Goal: Task Accomplishment & Management: Use online tool/utility

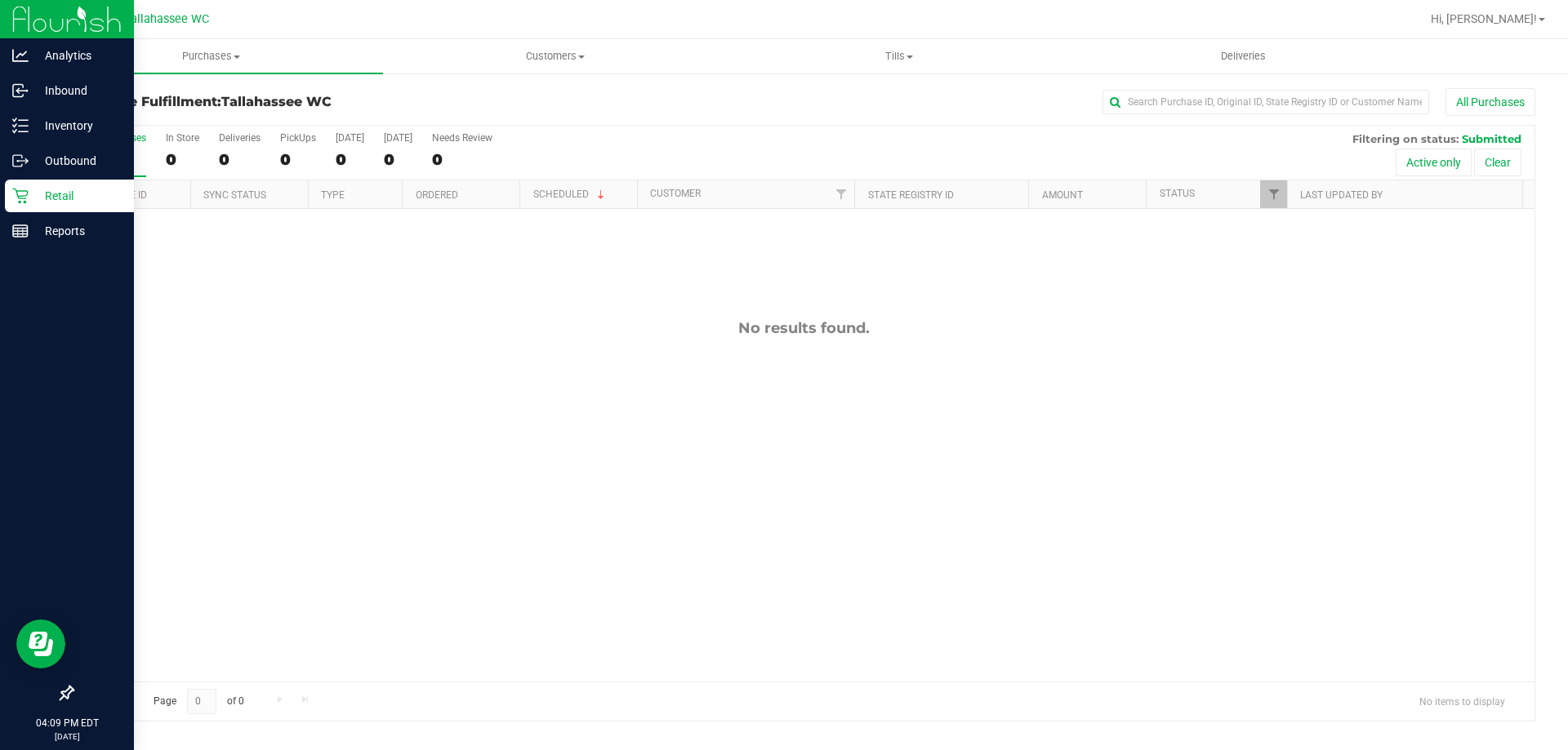
click at [26, 198] on icon at bounding box center [20, 196] width 16 height 16
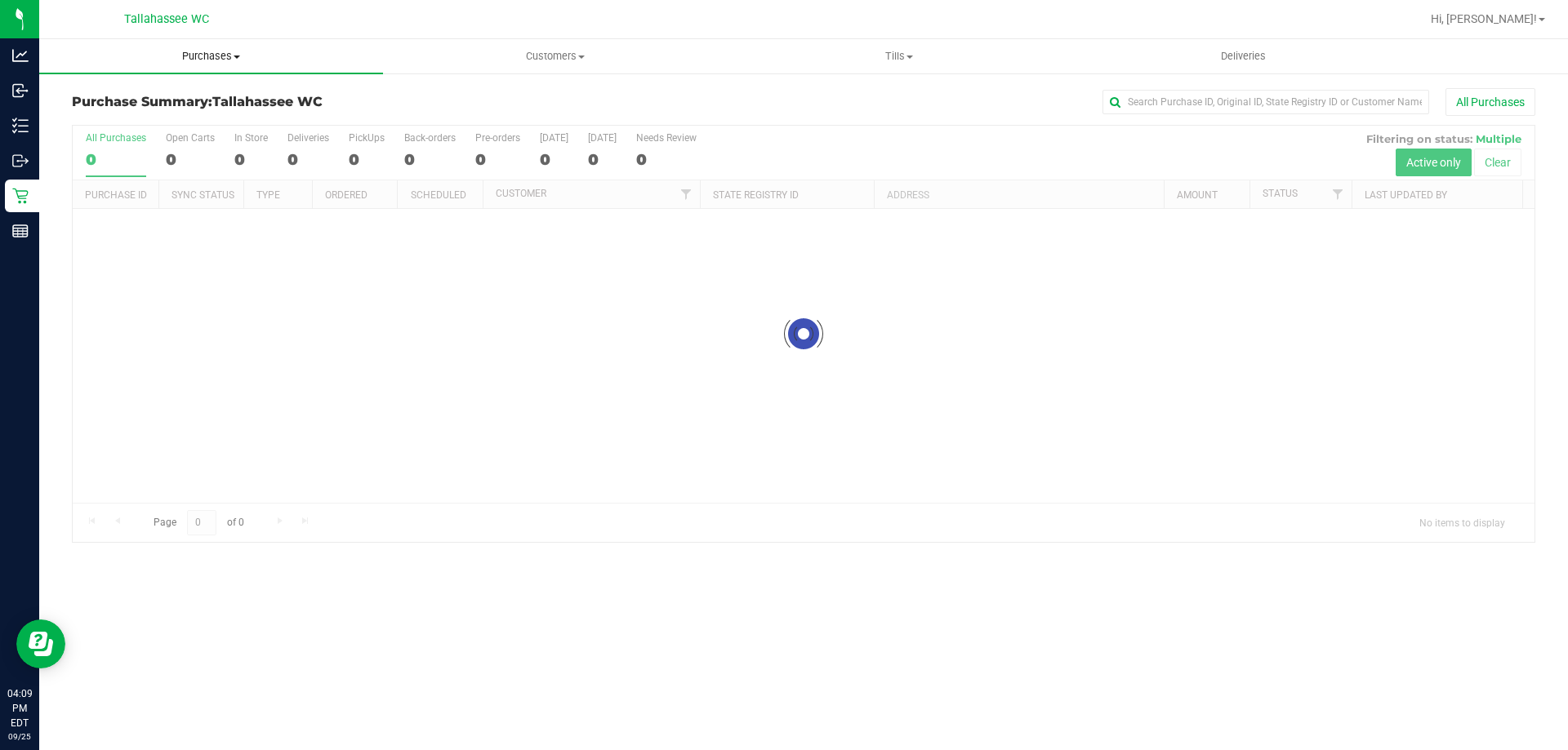
click at [190, 63] on span "Purchases" at bounding box center [210, 56] width 344 height 15
click at [121, 116] on span "Fulfillment" at bounding box center [89, 118] width 102 height 14
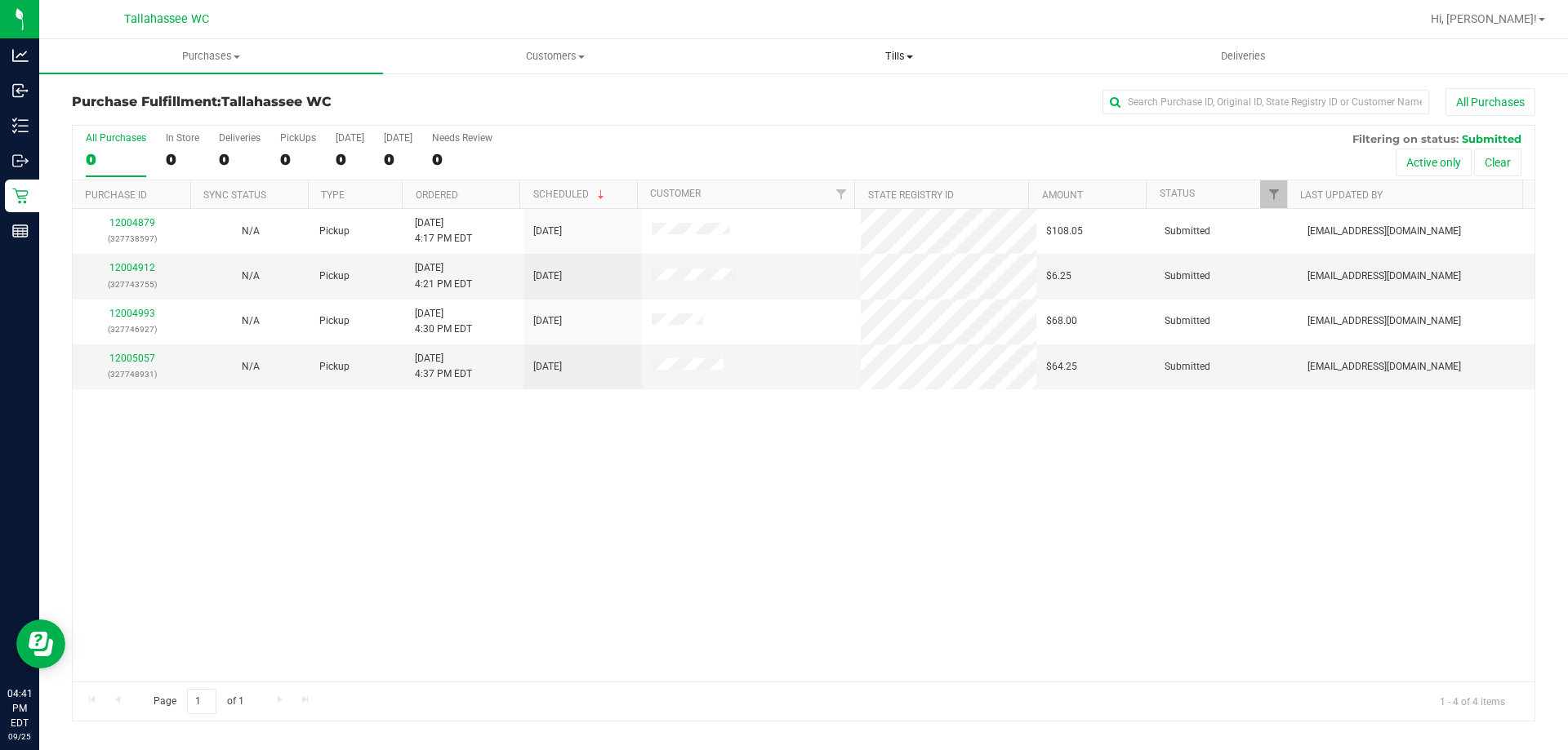
click at [891, 53] on span "Tills" at bounding box center [898, 56] width 342 height 15
click at [766, 96] on span "Manage tills" at bounding box center [781, 98] width 110 height 14
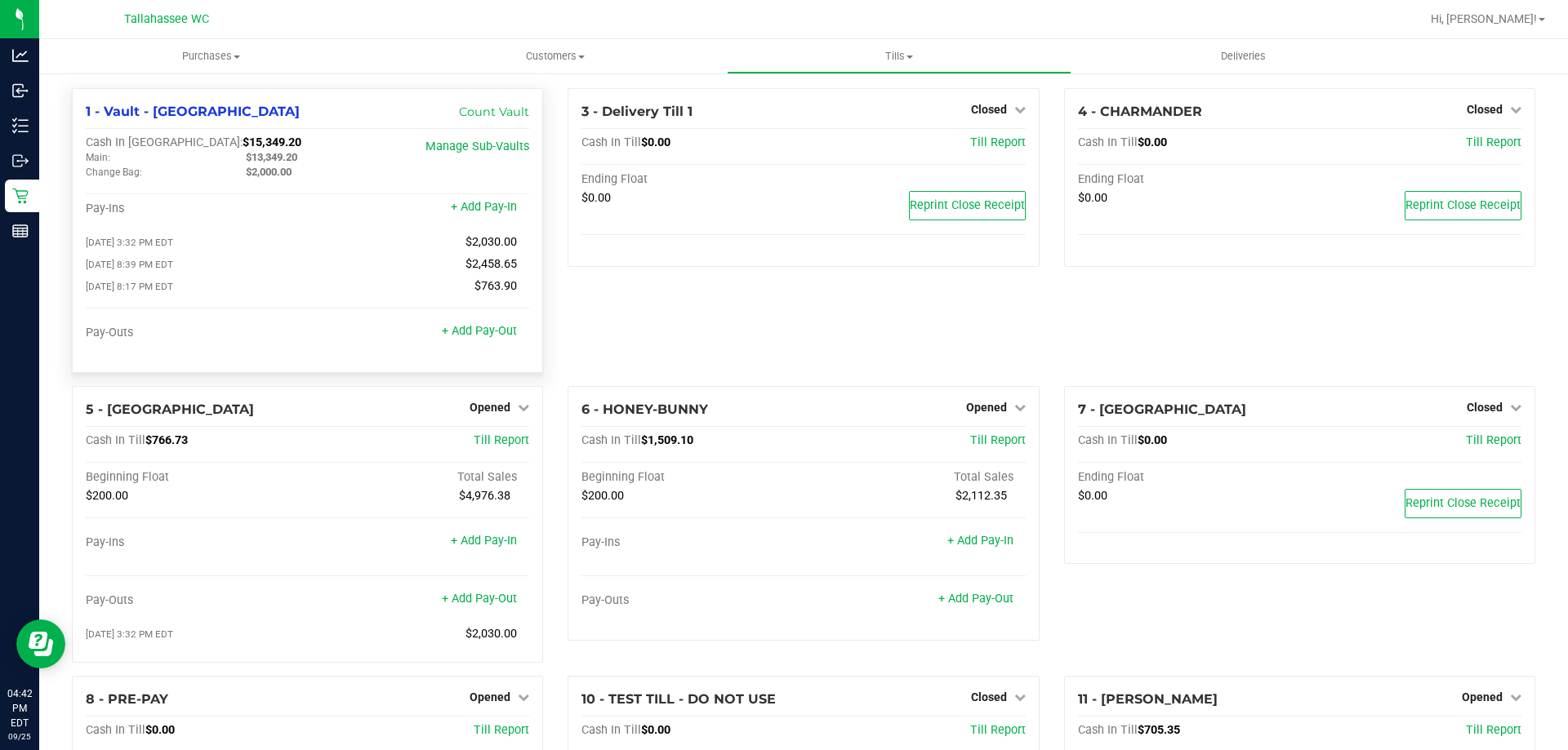
click at [282, 157] on span "$13,349.20" at bounding box center [271, 157] width 51 height 12
copy span "13,349.20"
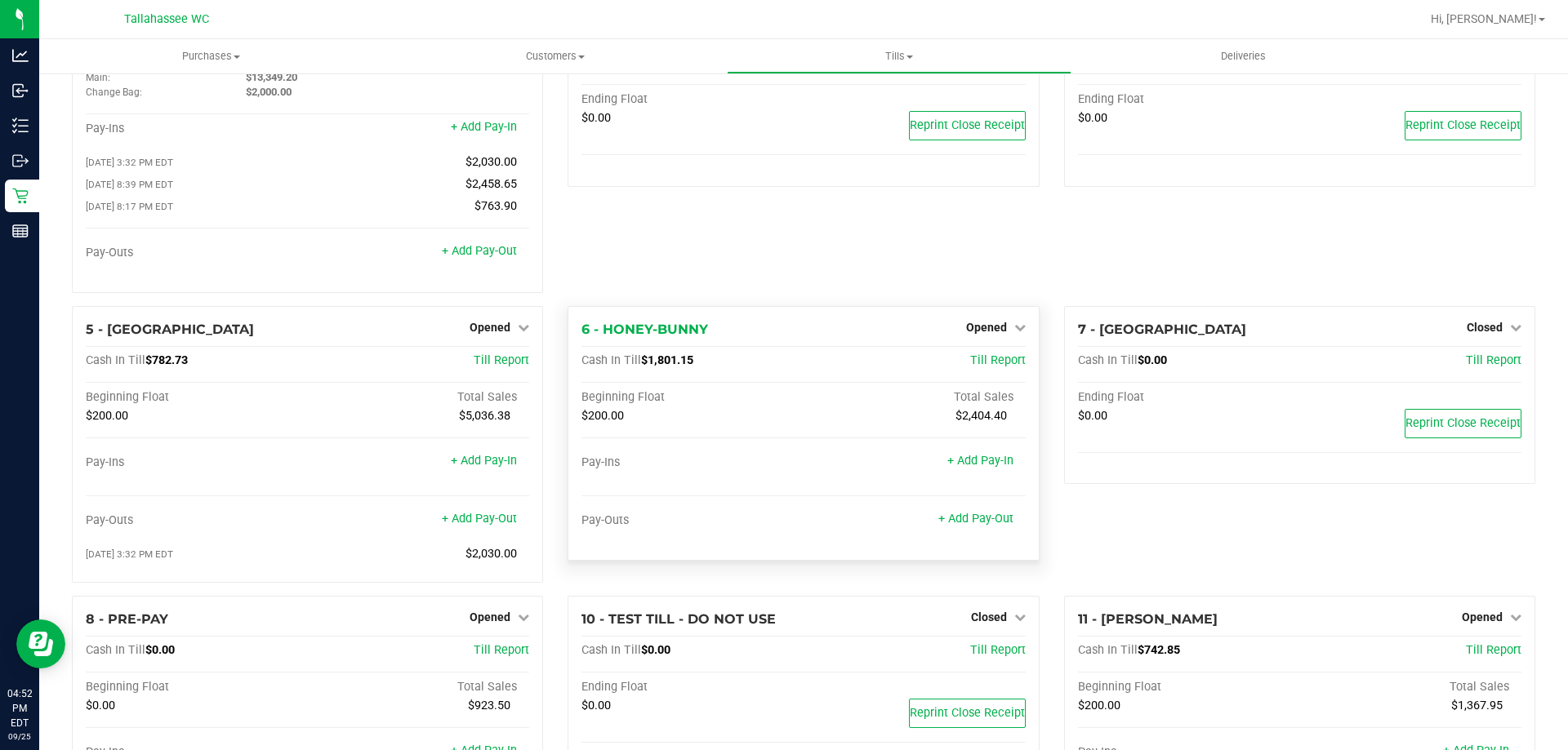
scroll to position [51, 0]
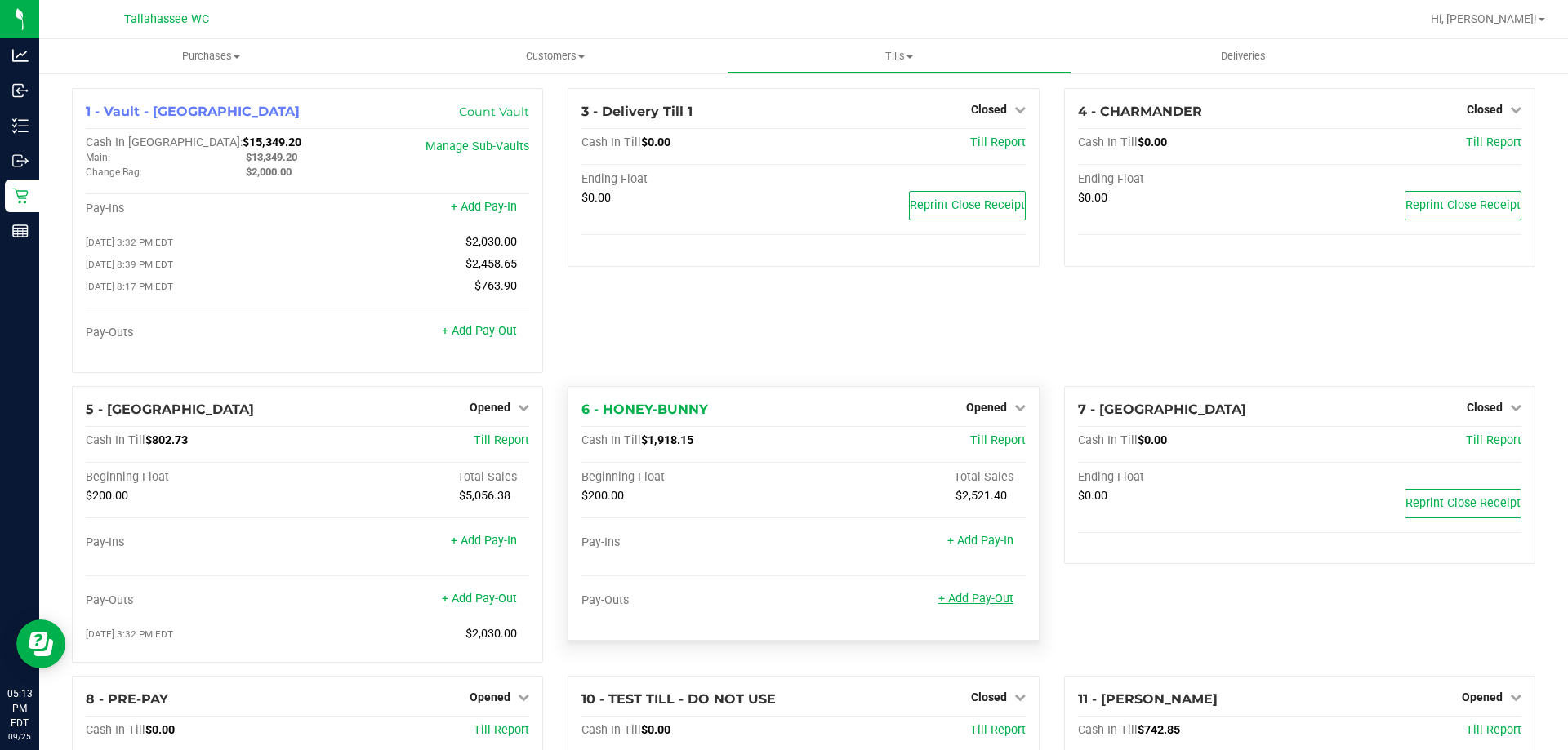
click at [972, 598] on link "+ Add Pay-Out" at bounding box center [975, 599] width 75 height 14
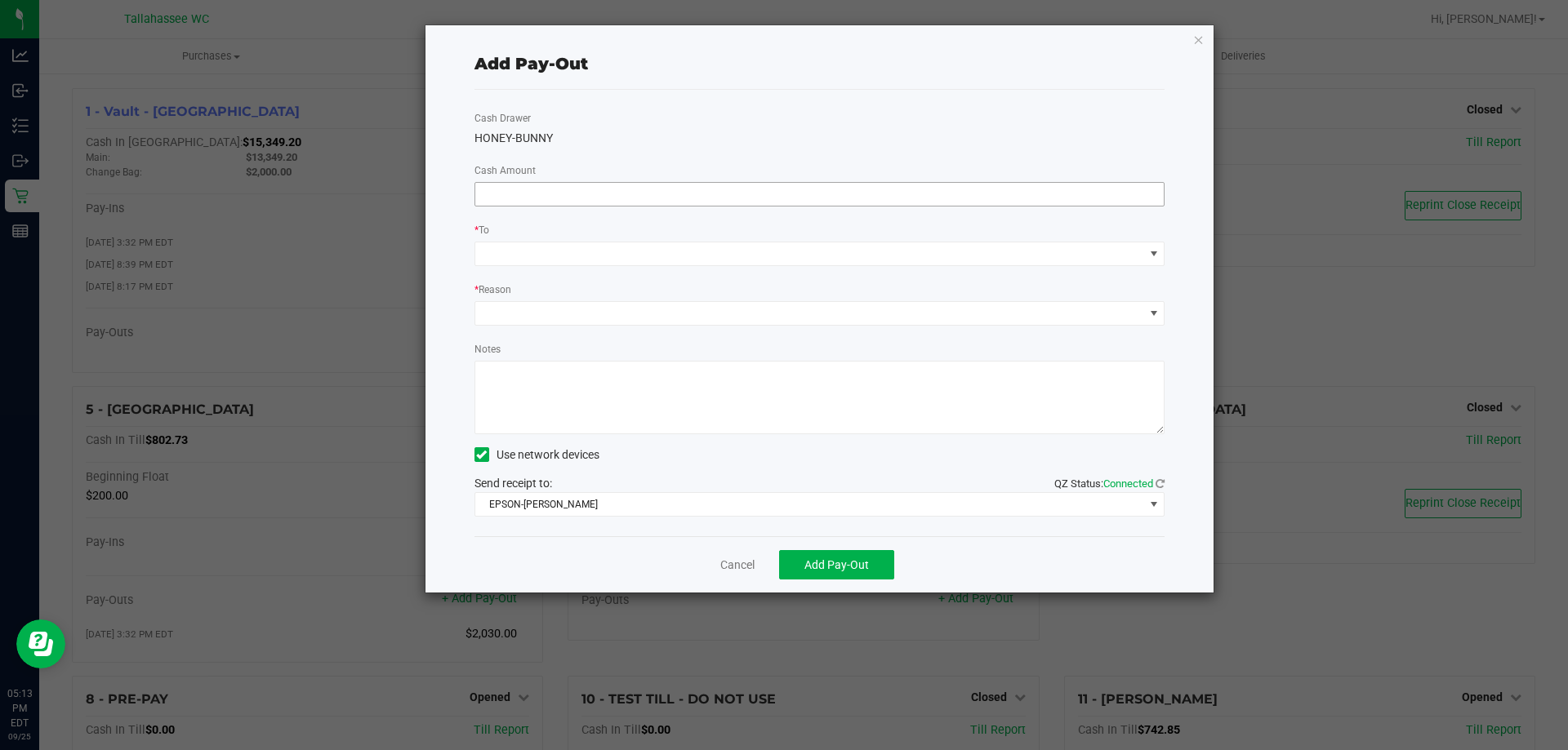
click at [519, 193] on input at bounding box center [820, 194] width 689 height 23
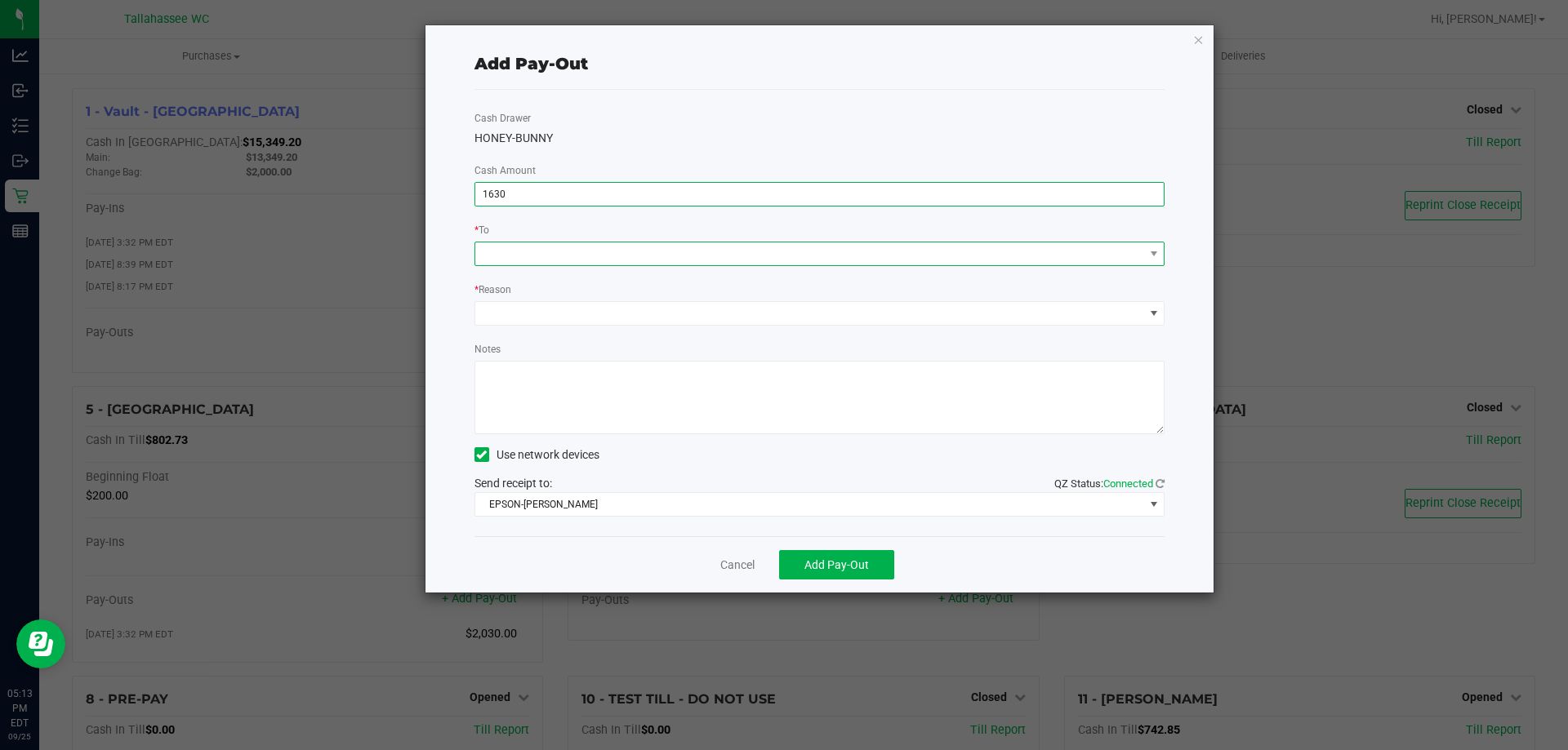
type input "$1,630.00"
click at [578, 255] on span at bounding box center [810, 254] width 669 height 23
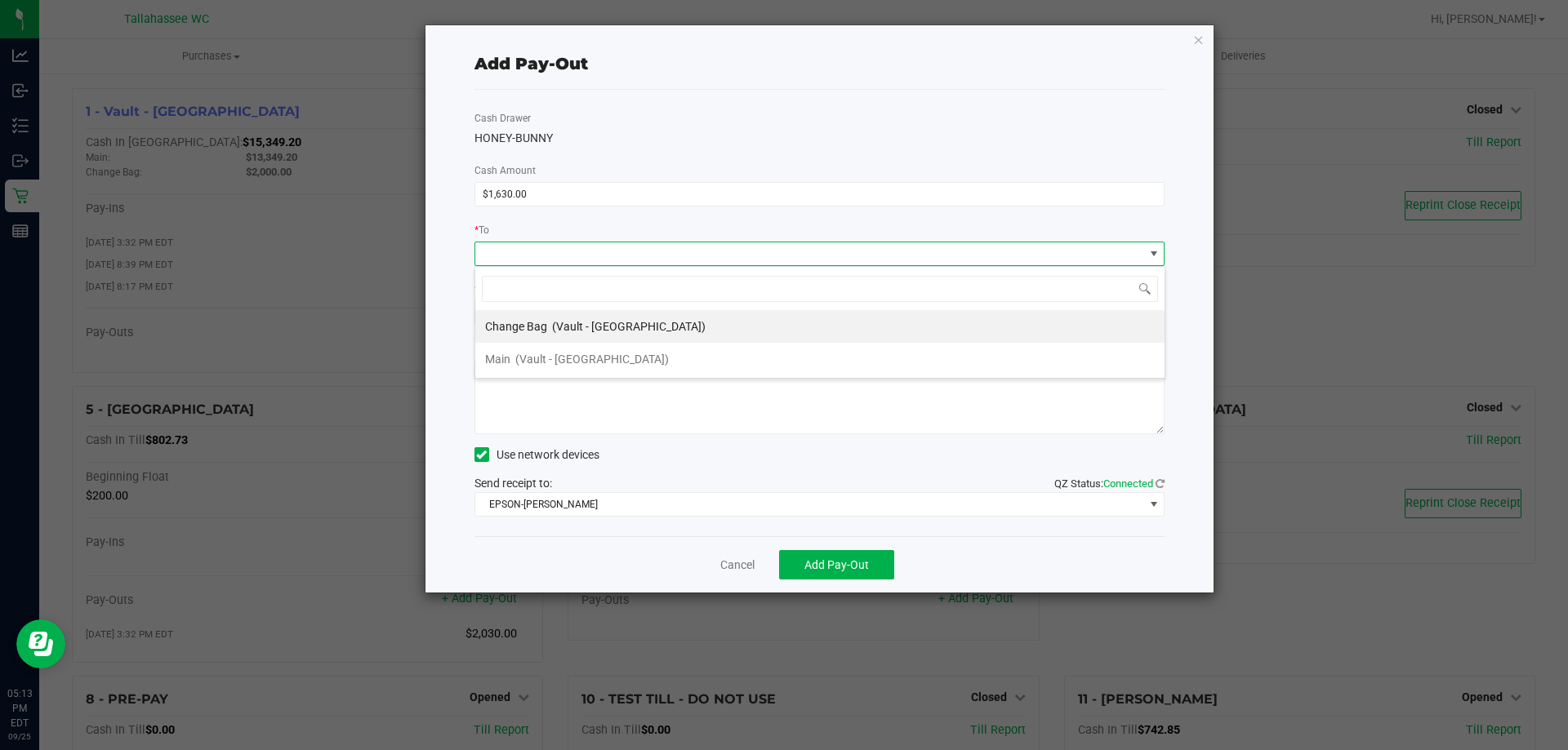
scroll to position [25, 690]
click at [569, 324] on span "(Vault - [GEOGRAPHIC_DATA])" at bounding box center [629, 326] width 154 height 13
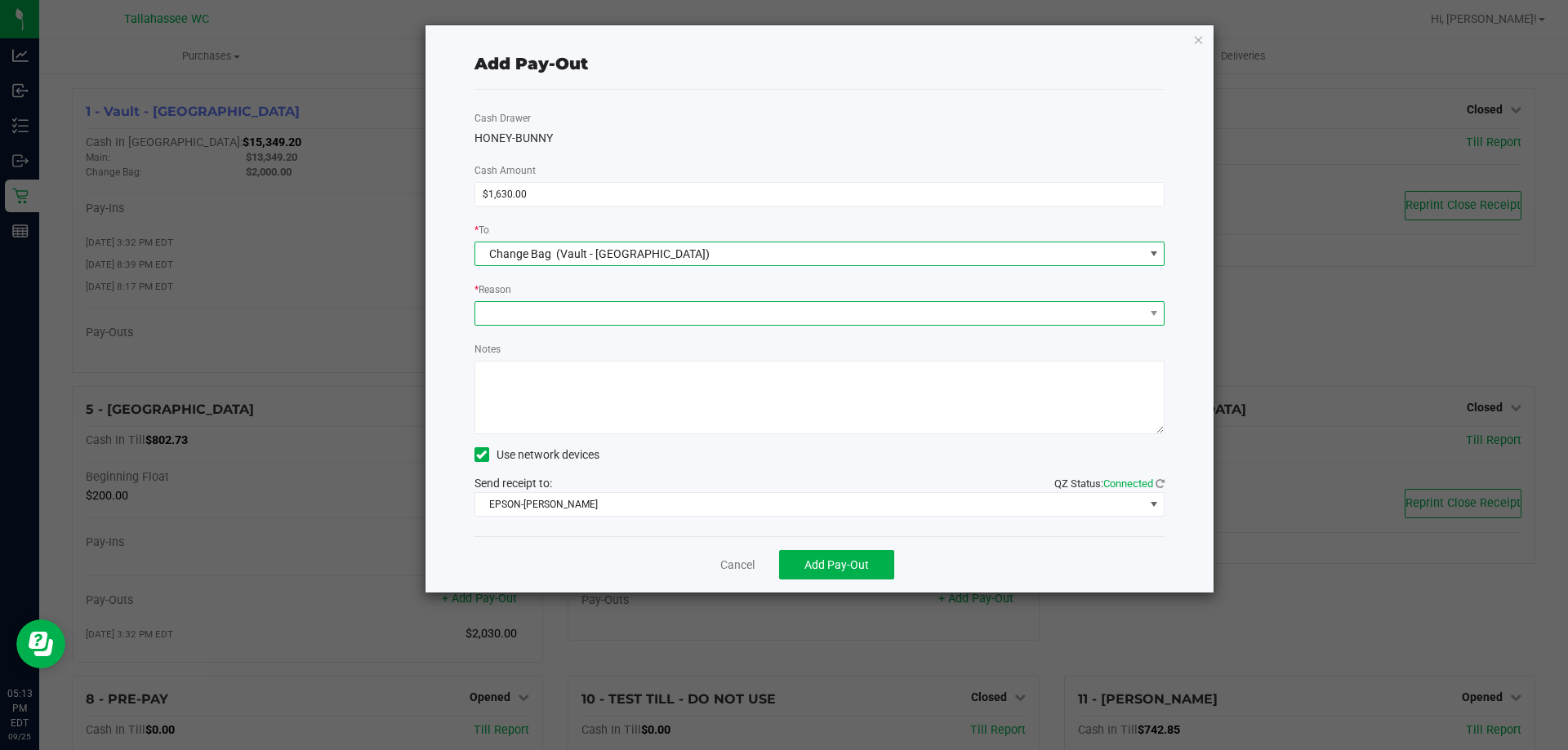
click at [575, 309] on span at bounding box center [810, 314] width 669 height 23
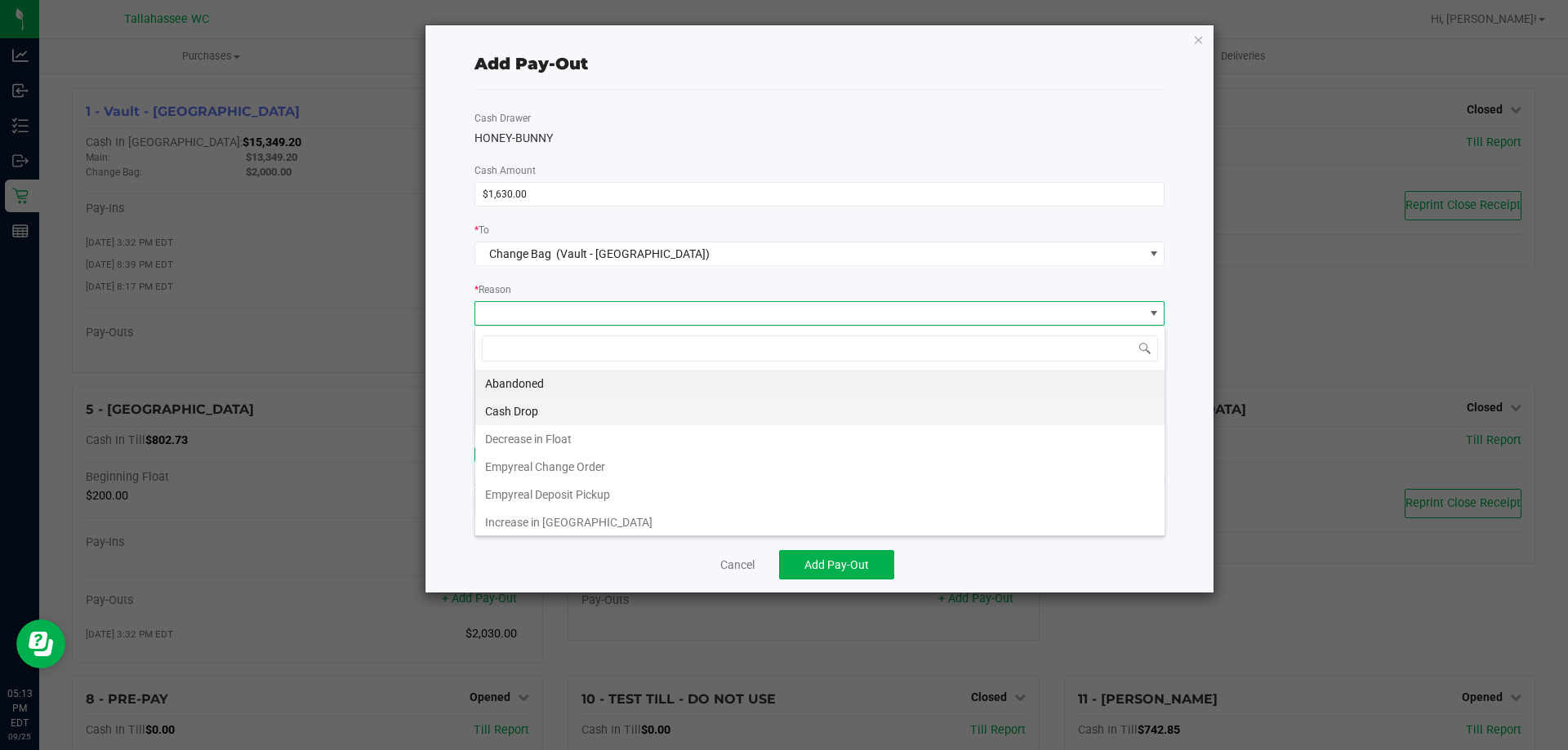
click at [556, 415] on li "Cash Drop" at bounding box center [820, 411] width 689 height 27
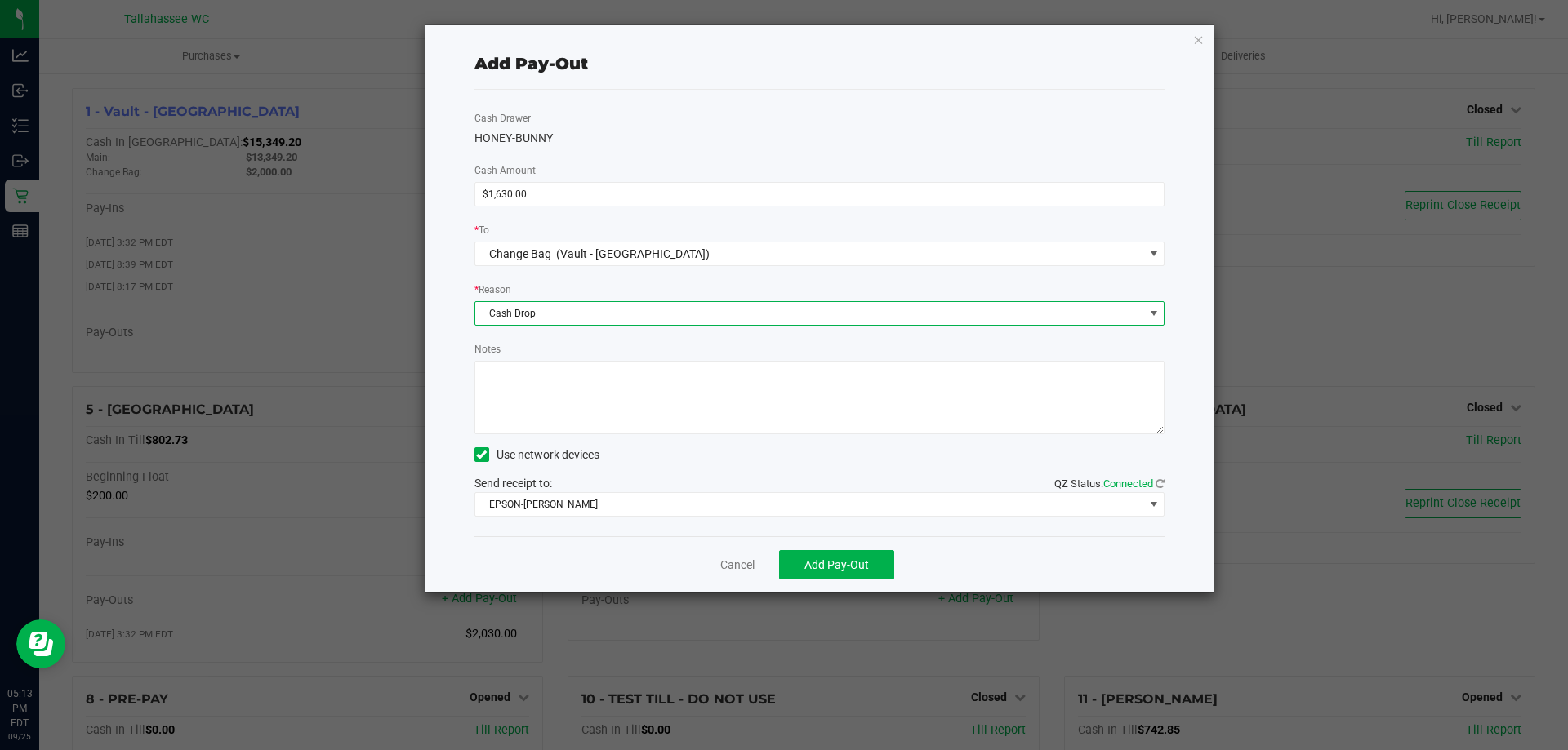
click at [590, 393] on textarea "Notes" at bounding box center [820, 397] width 691 height 73
type textarea "CG<3"
click at [845, 559] on span "Add Pay-Out" at bounding box center [836, 564] width 65 height 13
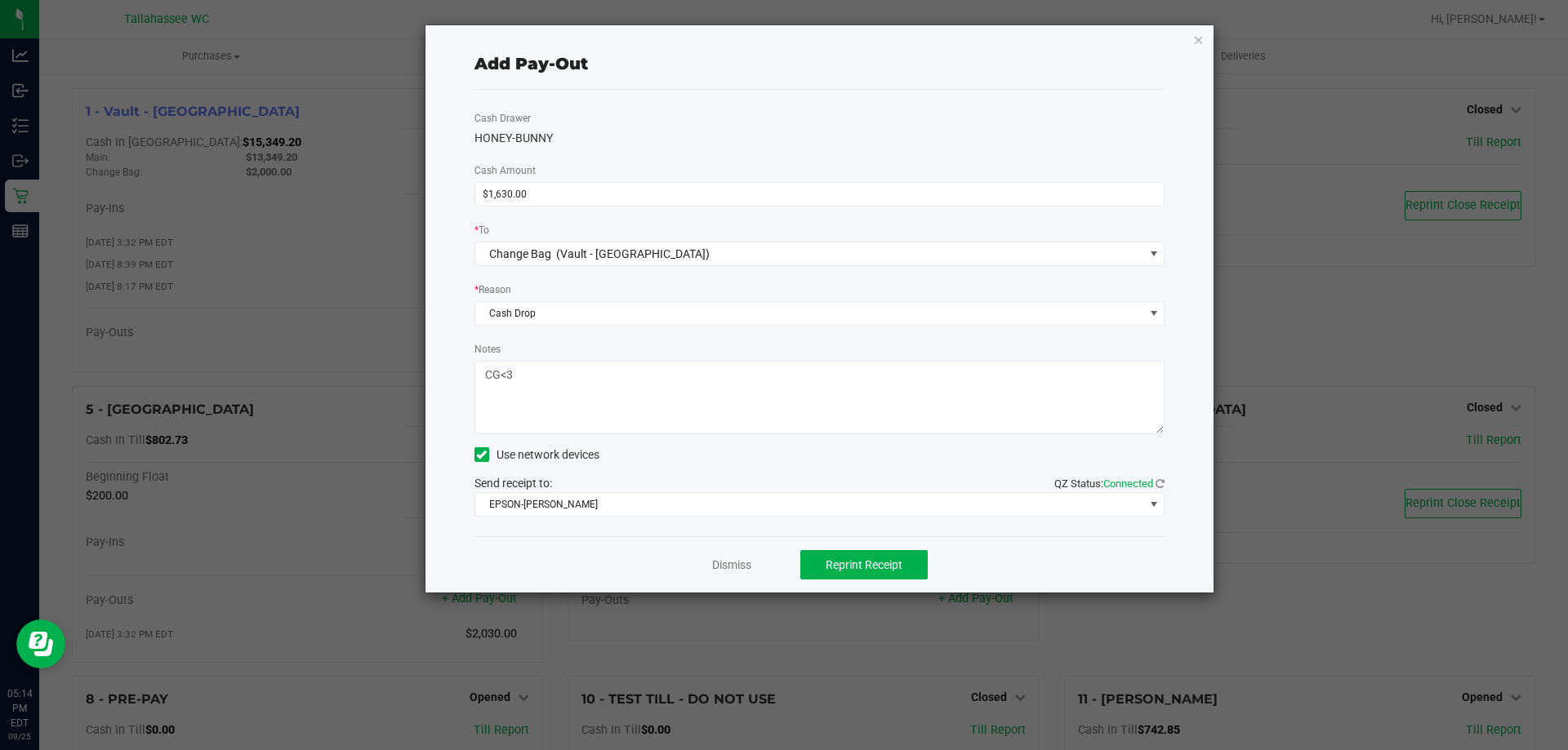
click at [735, 555] on div "Dismiss Reprint Receipt" at bounding box center [820, 564] width 691 height 57
click at [737, 565] on link "Dismiss" at bounding box center [732, 564] width 39 height 17
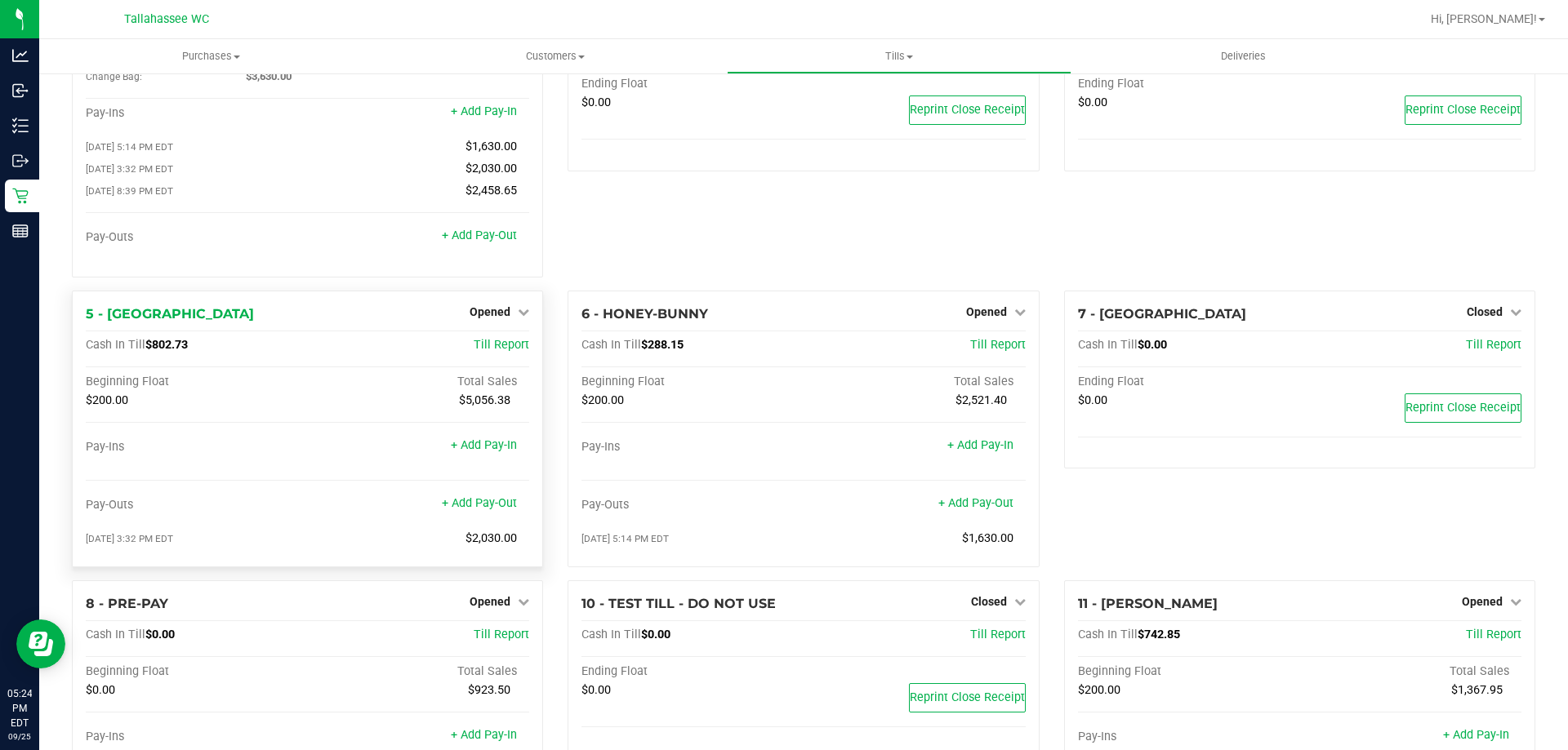
scroll to position [0, 0]
